Goal: Check status: Check status

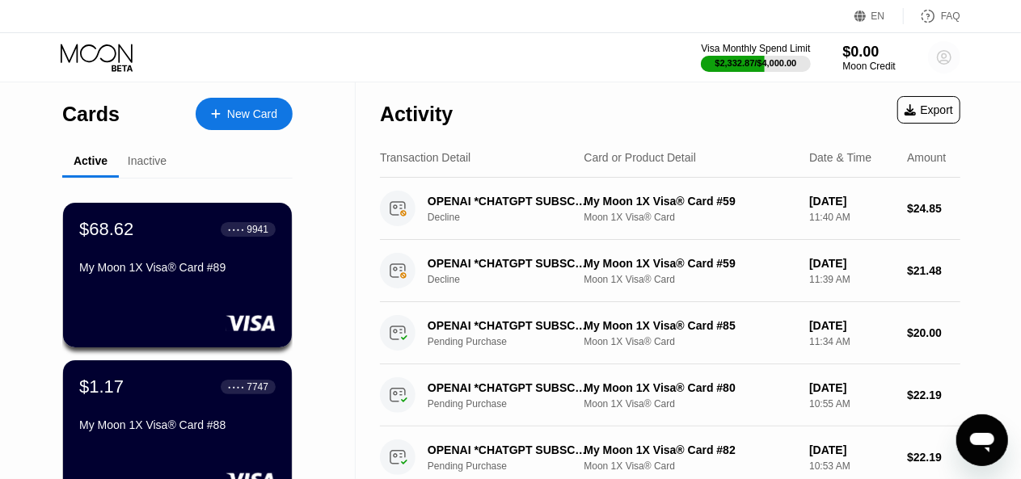
click at [939, 61] on icon at bounding box center [945, 58] width 14 height 14
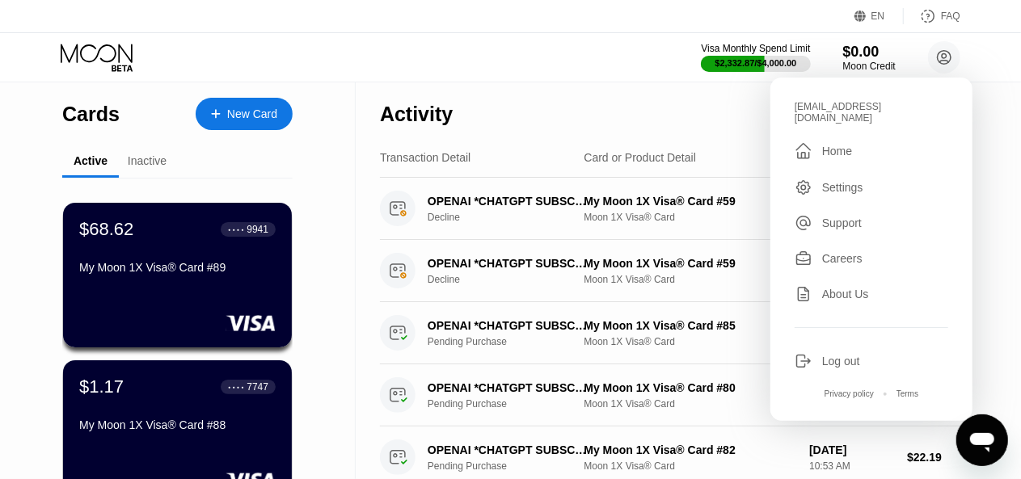
click at [681, 99] on div "Activity Export" at bounding box center [670, 110] width 580 height 57
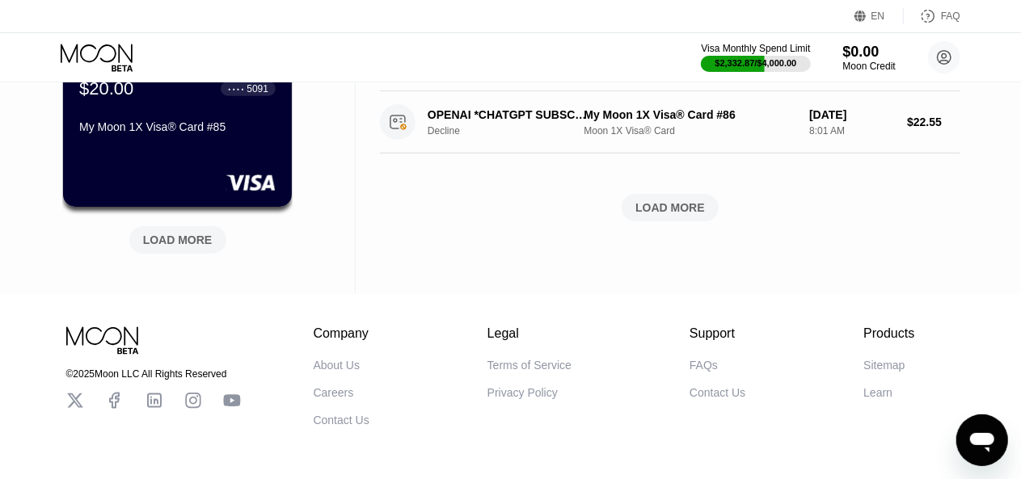
scroll to position [774, 0]
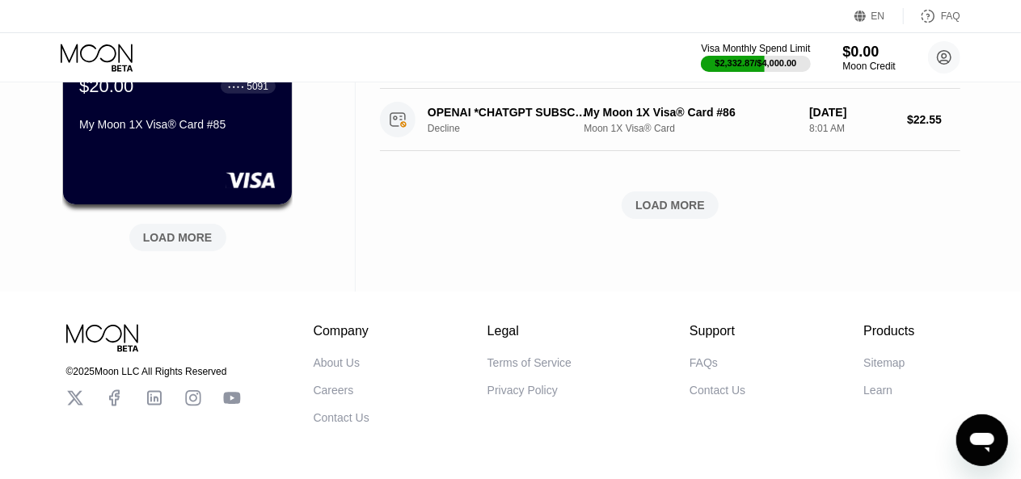
click at [167, 235] on div "LOAD MORE" at bounding box center [178, 237] width 70 height 15
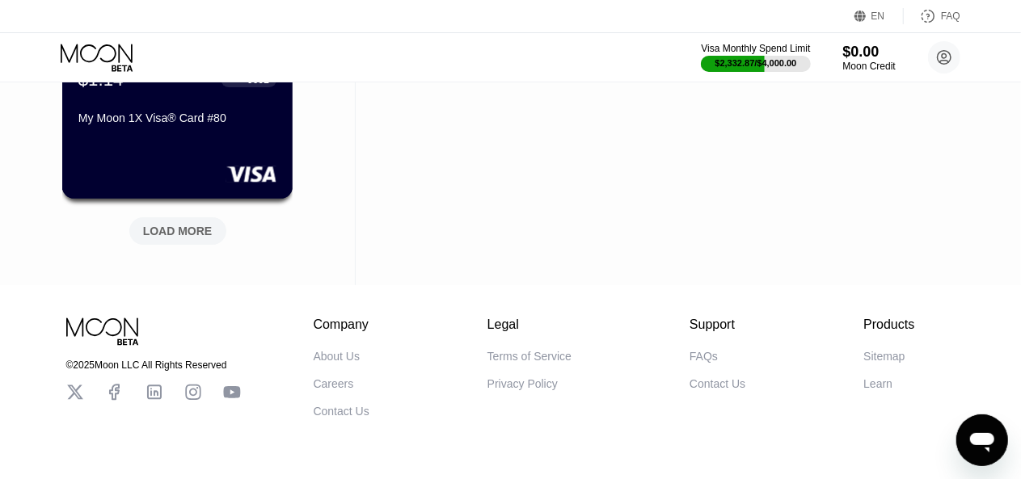
scroll to position [1567, 0]
click at [167, 235] on div "LOAD MORE" at bounding box center [178, 232] width 70 height 15
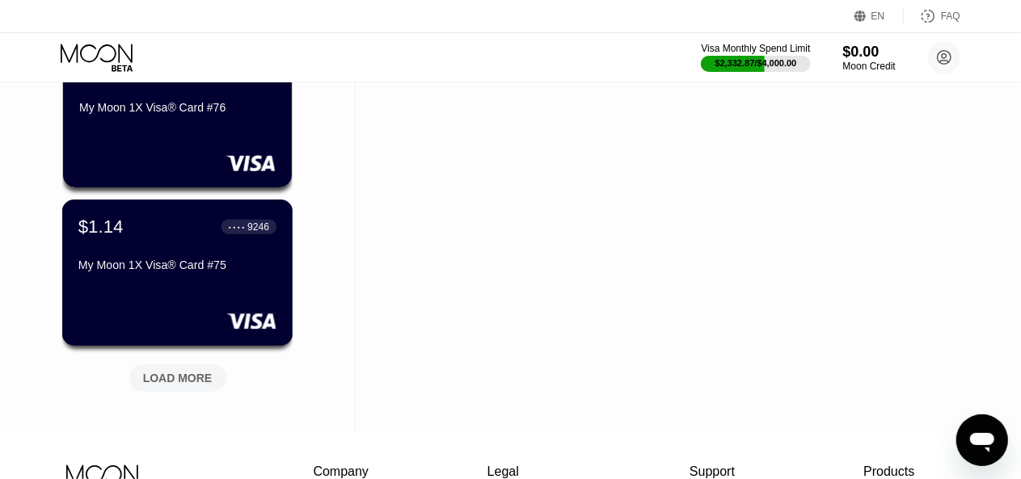
scroll to position [2210, 0]
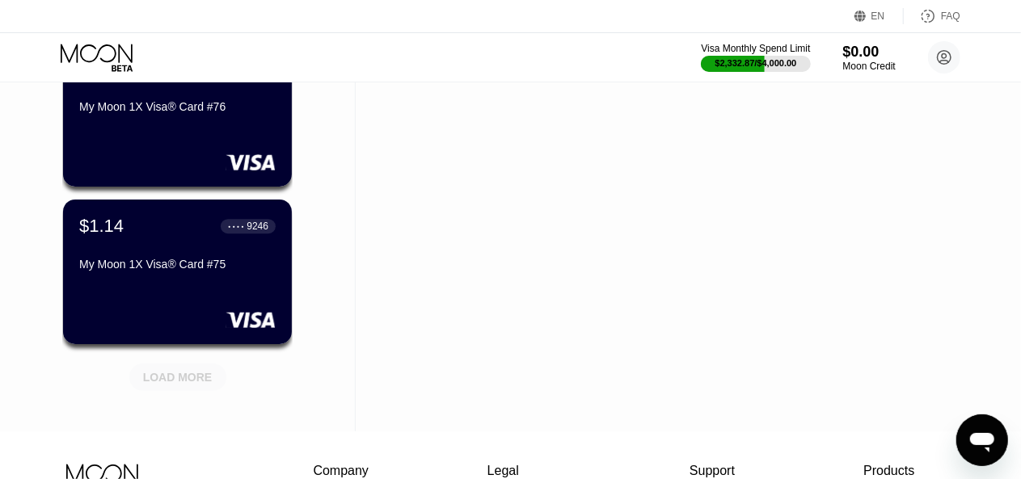
click at [178, 388] on div "LOAD MORE" at bounding box center [177, 377] width 97 height 27
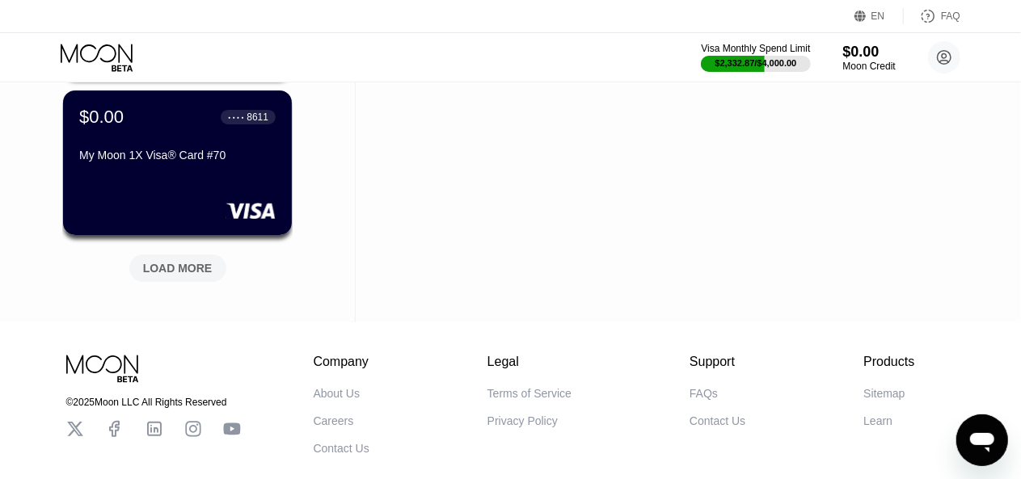
scroll to position [3107, 0]
click at [166, 271] on div "LOAD MORE" at bounding box center [178, 269] width 70 height 15
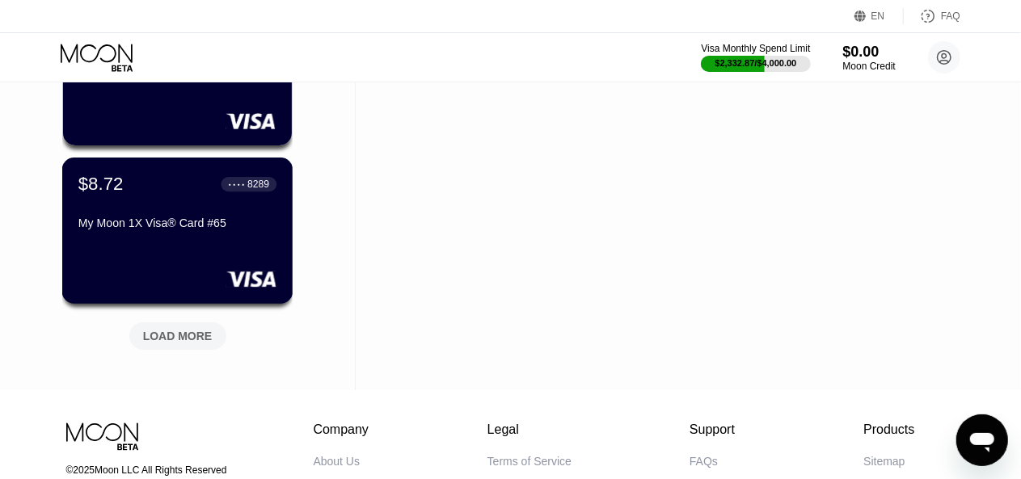
scroll to position [3833, 0]
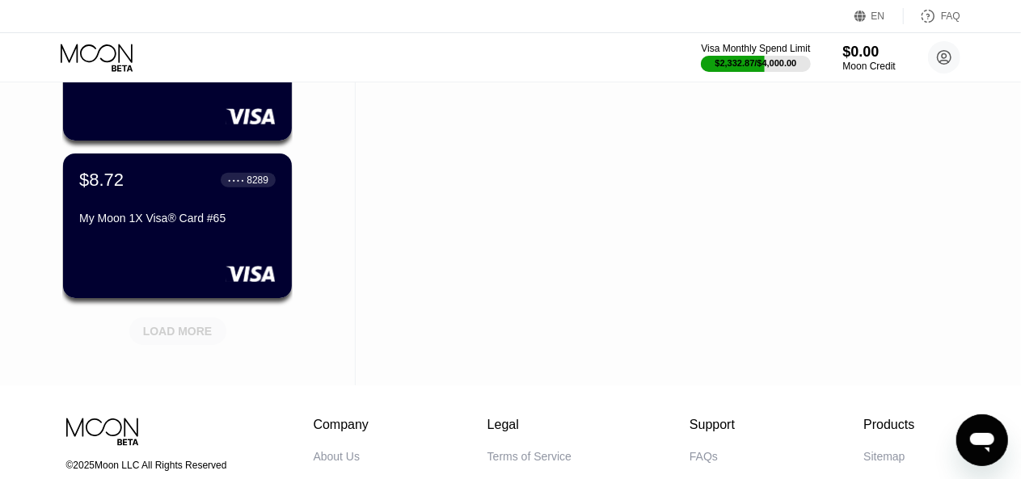
click at [166, 344] on div "LOAD MORE" at bounding box center [177, 331] width 97 height 27
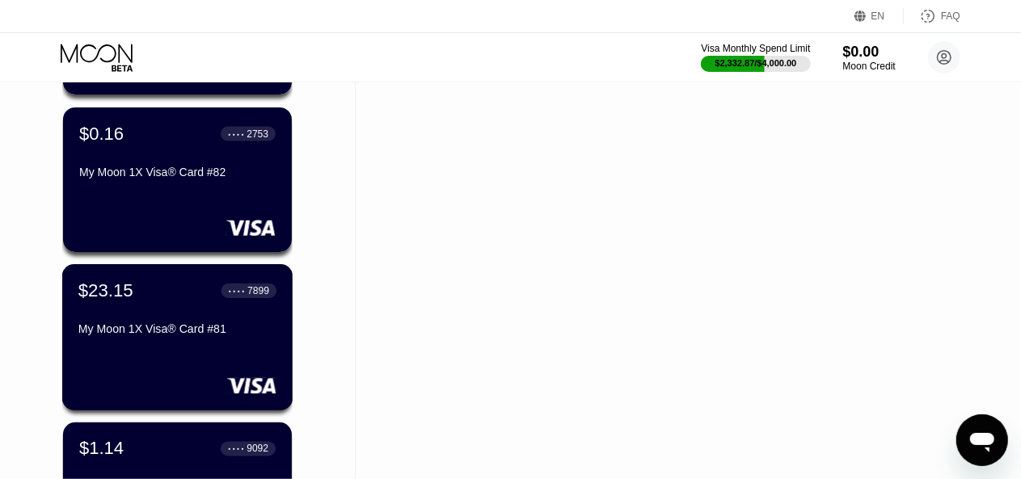
scroll to position [1195, 0]
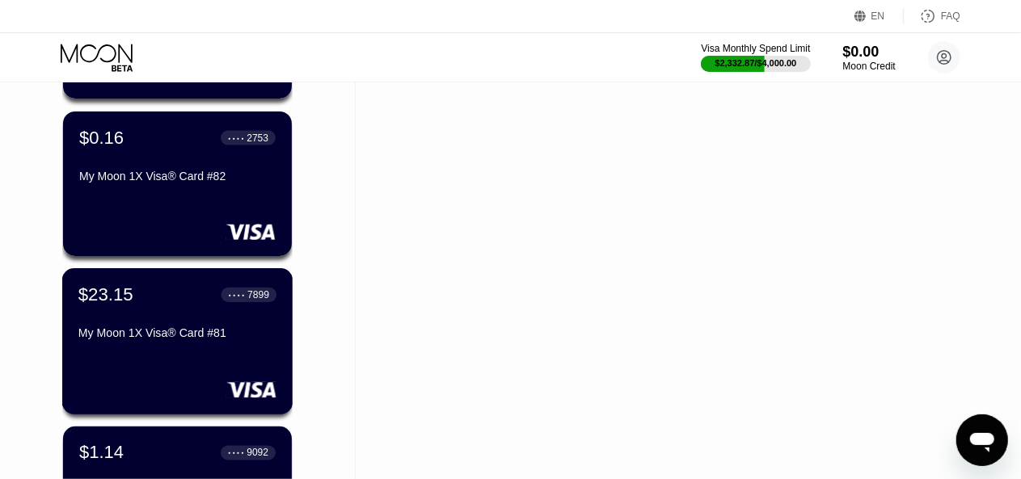
click at [208, 314] on div "$23.15 ● ● ● ● 7899 My Moon 1X Visa® Card #81" at bounding box center [177, 316] width 198 height 62
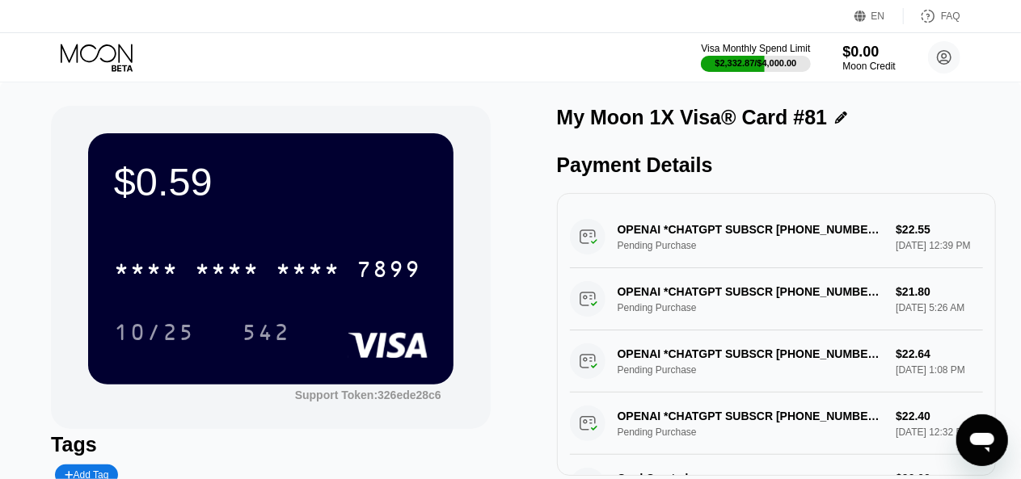
click at [95, 71] on div "Visa Monthly Spend Limit $2,332.87 / $4,000.00 $0.00 Moon Credit [EMAIL_ADDRESS…" at bounding box center [510, 57] width 1021 height 49
click at [87, 61] on icon at bounding box center [98, 58] width 75 height 28
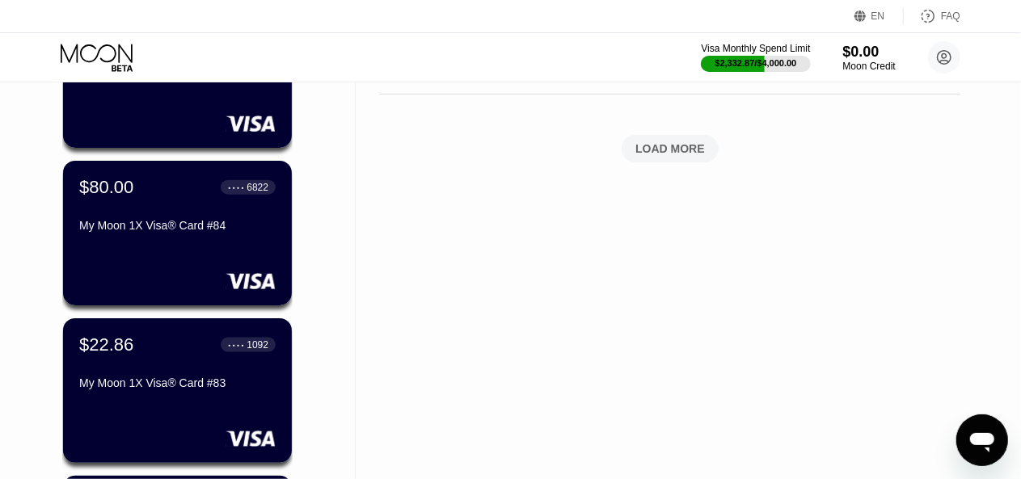
scroll to position [837, 0]
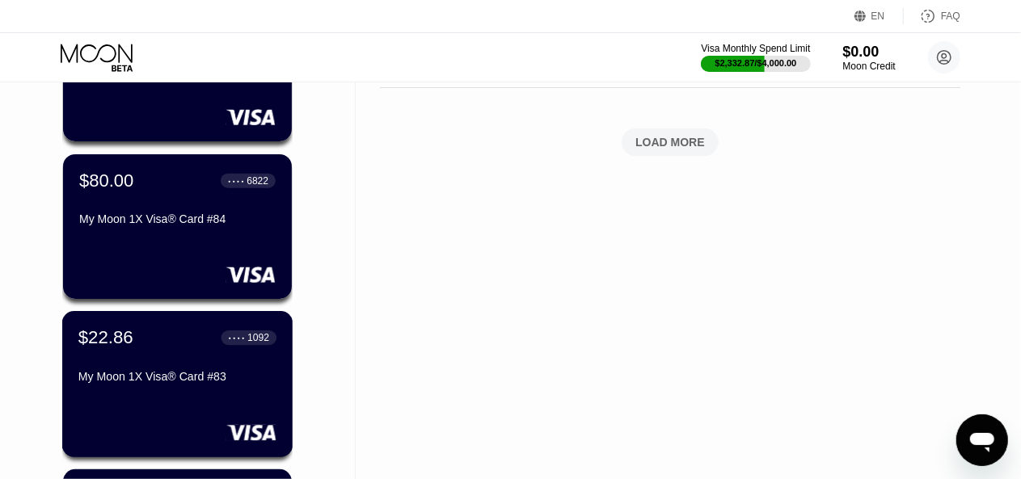
click at [180, 348] on div "$22.86 ● ● ● ● 1092" at bounding box center [177, 337] width 198 height 21
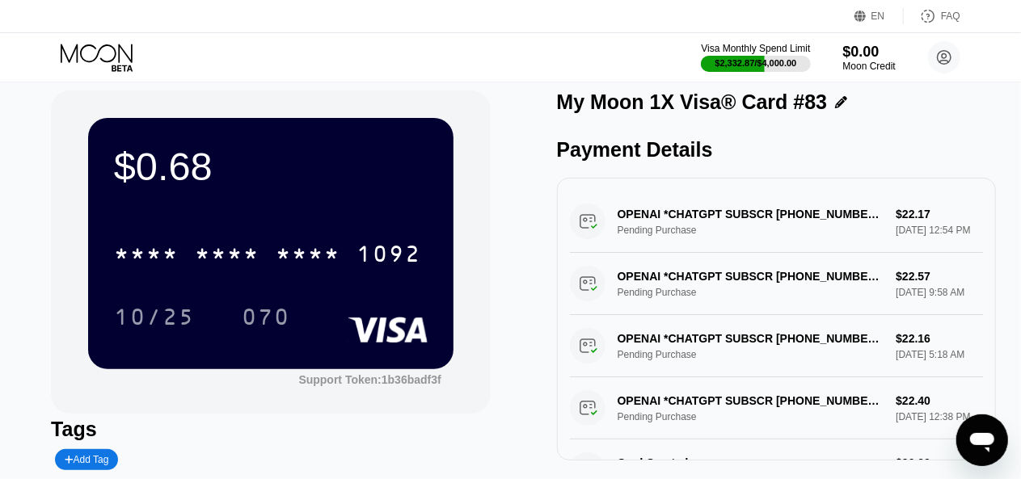
scroll to position [16, 0]
